Goal: Find specific page/section: Find specific page/section

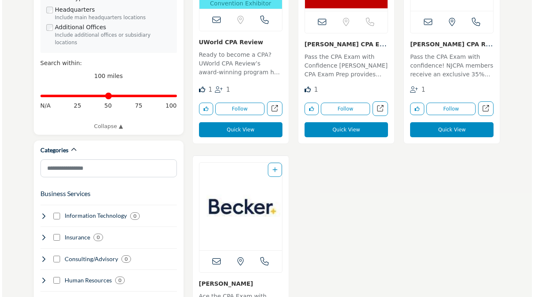
scroll to position [330, 0]
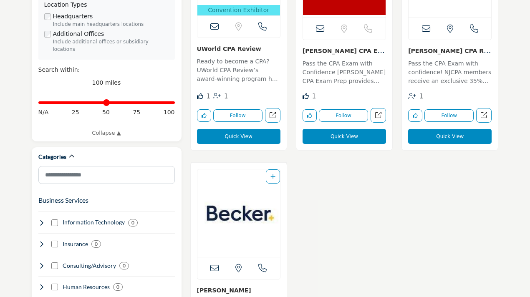
click at [240, 140] on button "Quick View" at bounding box center [238, 136] width 83 height 15
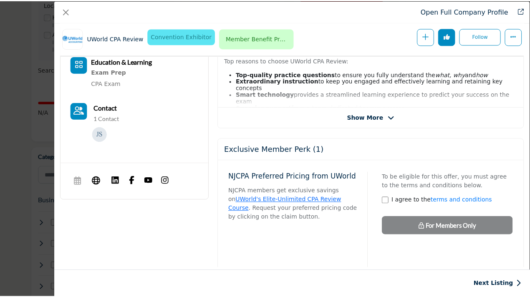
scroll to position [220, 0]
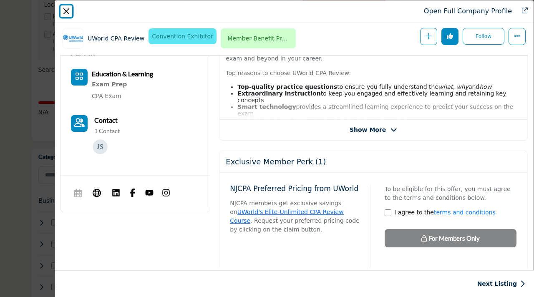
click at [67, 13] on button "Close" at bounding box center [66, 11] width 12 height 12
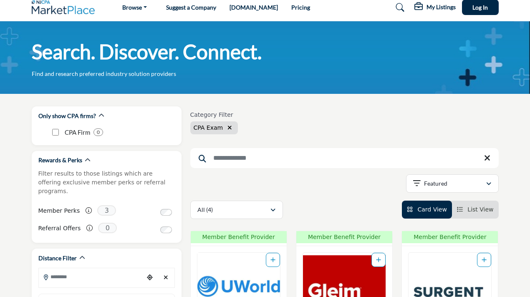
scroll to position [0, 0]
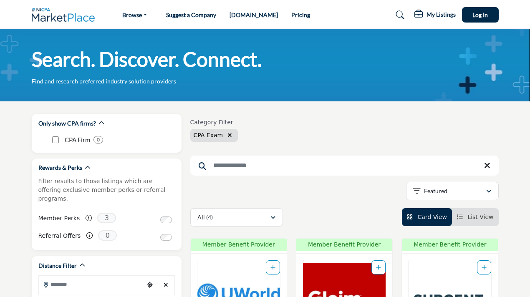
click at [325, 135] on div "Category Filter CPA Exam" at bounding box center [344, 130] width 308 height 23
